Goal: Transaction & Acquisition: Purchase product/service

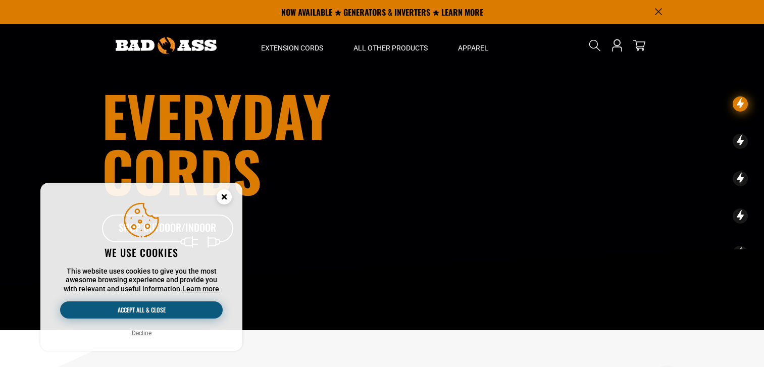
click at [171, 310] on button "Accept all & close" at bounding box center [141, 309] width 163 height 17
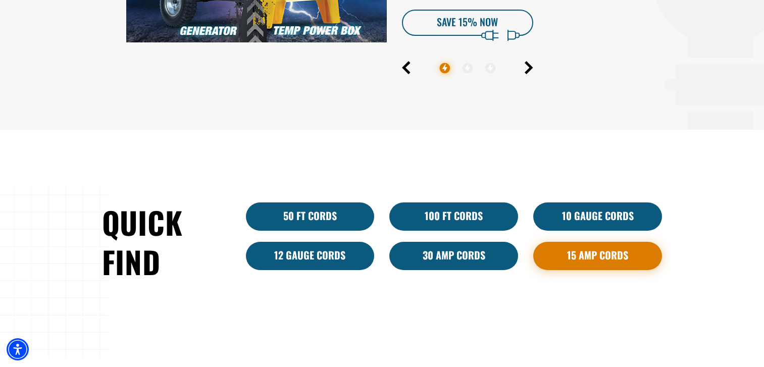
click at [581, 253] on link "15 Amp Cords" at bounding box center [597, 256] width 129 height 28
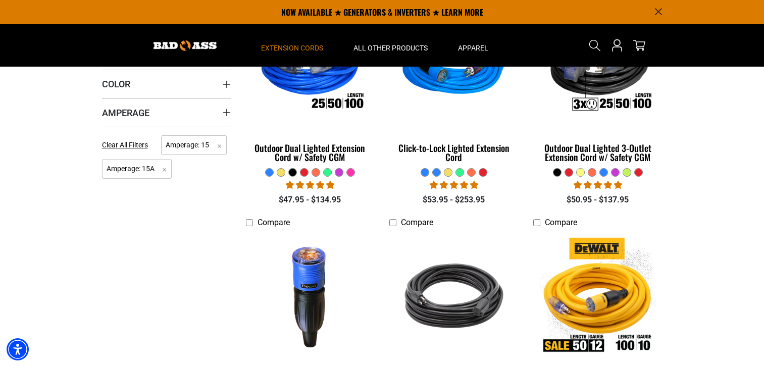
scroll to position [252, 0]
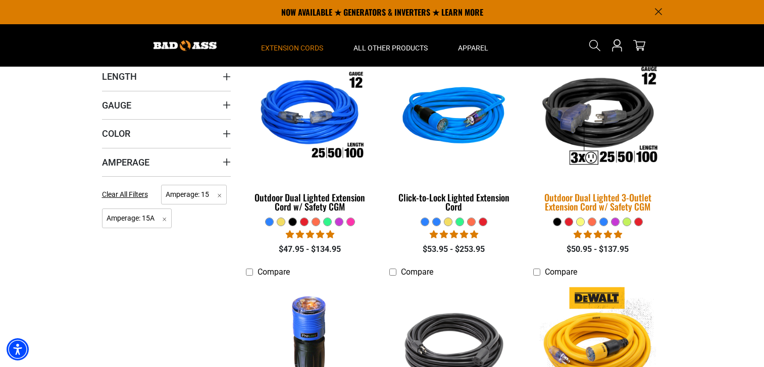
click at [602, 197] on div "Outdoor Dual Lighted 3-Outlet Extension Cord w/ Safety CGM" at bounding box center [597, 202] width 129 height 18
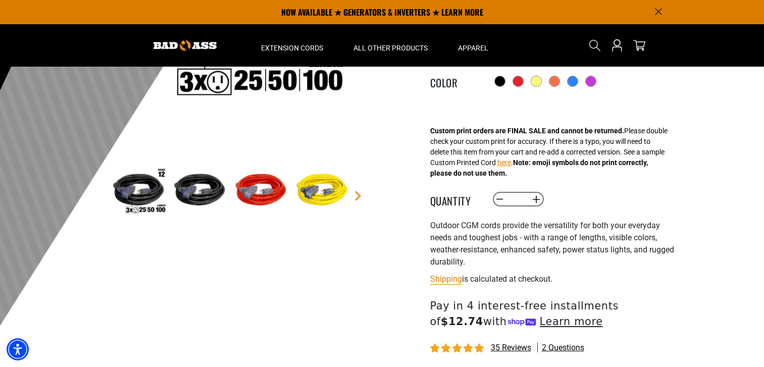
scroll to position [125, 0]
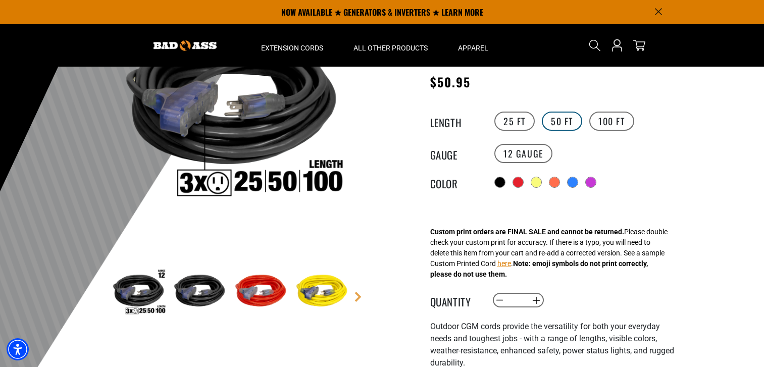
click at [559, 123] on label "50 FT" at bounding box center [562, 121] width 40 height 19
